Goal: Task Accomplishment & Management: Use online tool/utility

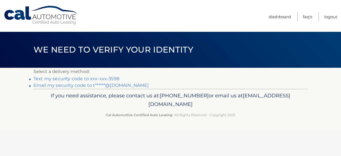
click at [107, 78] on link "Text my security code to xxx-xxx-3598" at bounding box center [77, 78] width 86 height 5
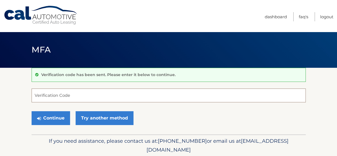
click at [75, 96] on input "Verification Code" at bounding box center [169, 96] width 274 height 14
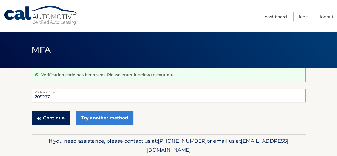
type input "205277"
click at [53, 121] on button "Continue" at bounding box center [51, 118] width 39 height 14
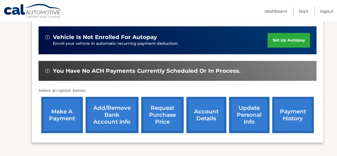
scroll to position [144, 0]
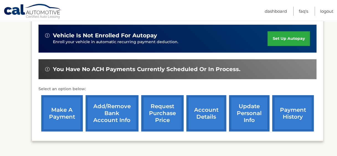
click at [61, 113] on link "make a payment" at bounding box center [62, 113] width 42 height 36
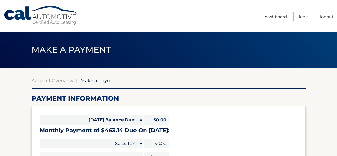
select select "MGVjNWU5ZjMtNTA1Ni00YjEzLTk0OWUtMjAxZTZlZmIzMTYy"
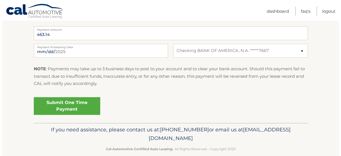
scroll to position [231, 0]
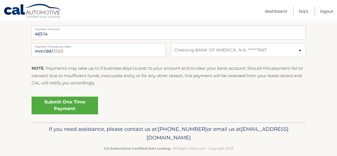
click at [73, 108] on link "Submit One Time Payment" at bounding box center [65, 106] width 67 height 18
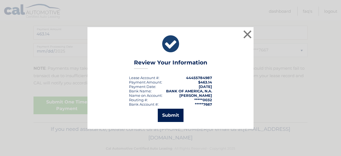
click at [172, 117] on button "Submit" at bounding box center [171, 115] width 26 height 13
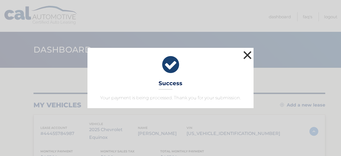
click at [247, 55] on button "×" at bounding box center [247, 55] width 11 height 11
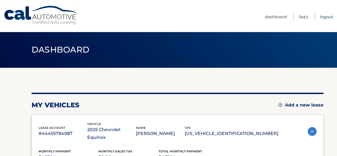
click at [327, 16] on link "Logout" at bounding box center [326, 16] width 13 height 9
